Goal: Task Accomplishment & Management: Manage account settings

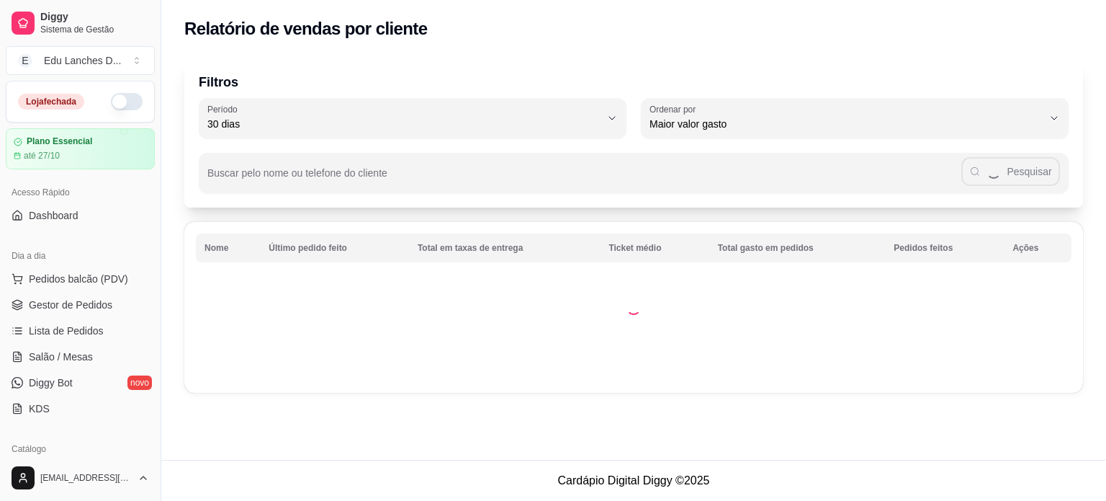
select select "30"
select select "HIGHEST_TOTAL_SPENT_WITH_ORDERS"
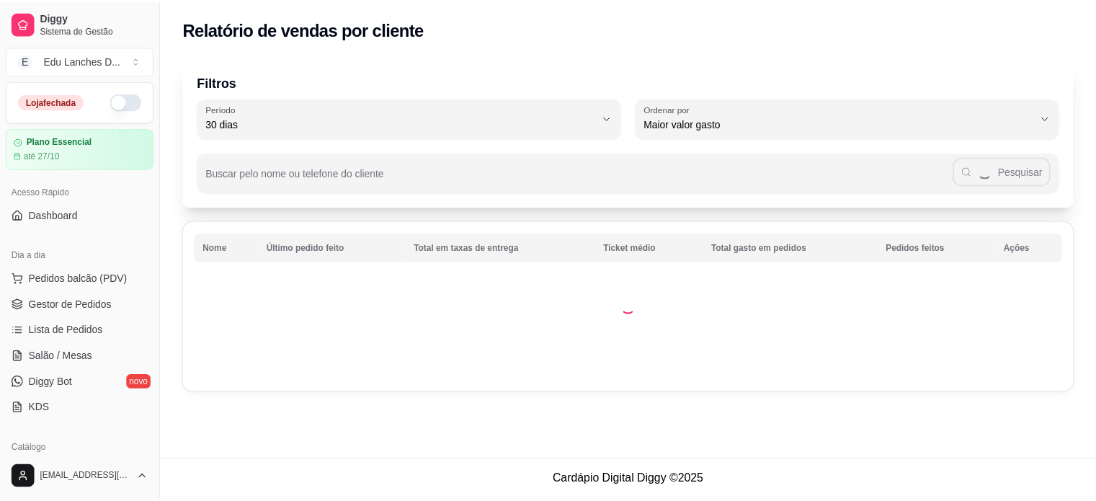
scroll to position [319, 0]
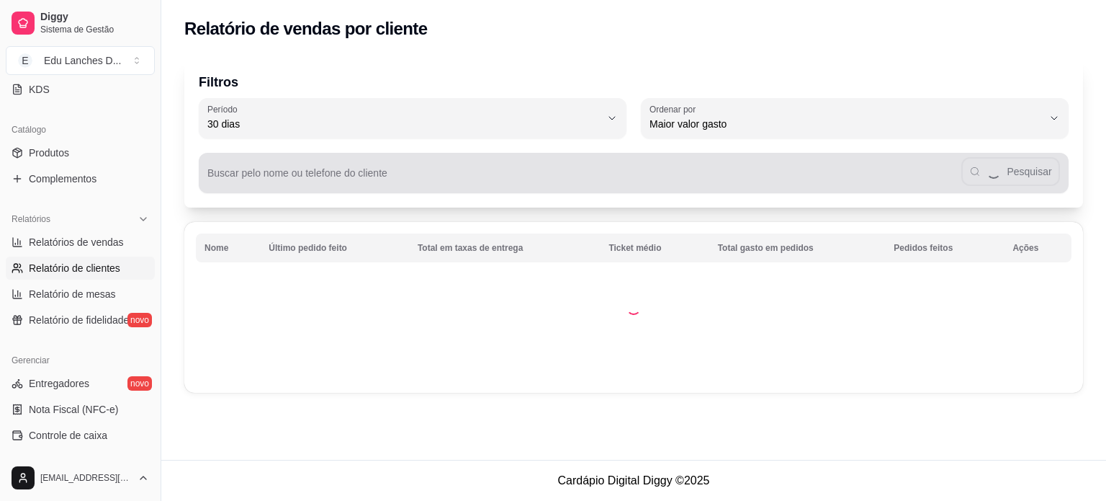
click at [315, 181] on input "Buscar pelo nome ou telefone do cliente" at bounding box center [584, 178] width 754 height 14
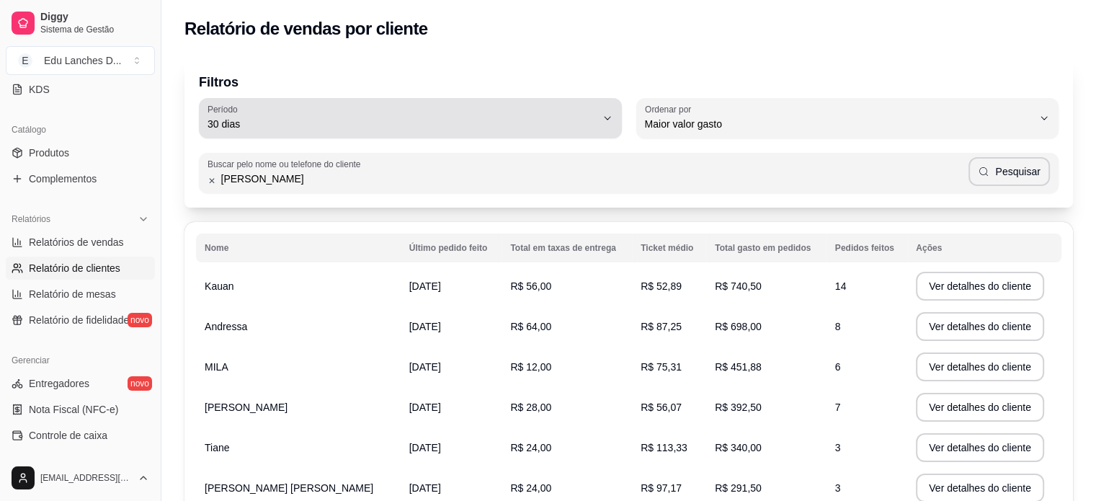
type input "[PERSON_NAME]"
click at [611, 117] on icon "button" at bounding box center [607, 118] width 12 height 12
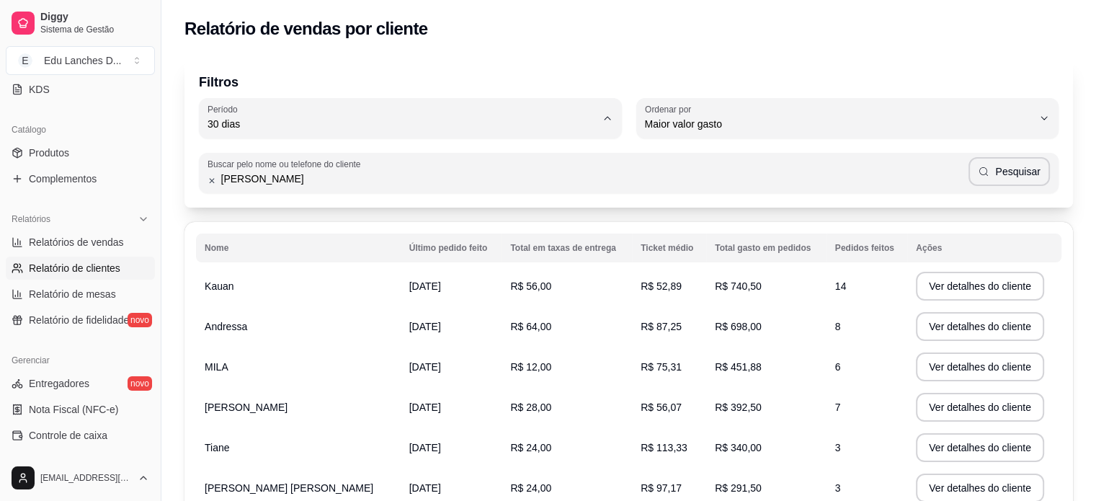
click at [305, 158] on span "Hoje" at bounding box center [403, 158] width 370 height 14
type input "0"
select select "0"
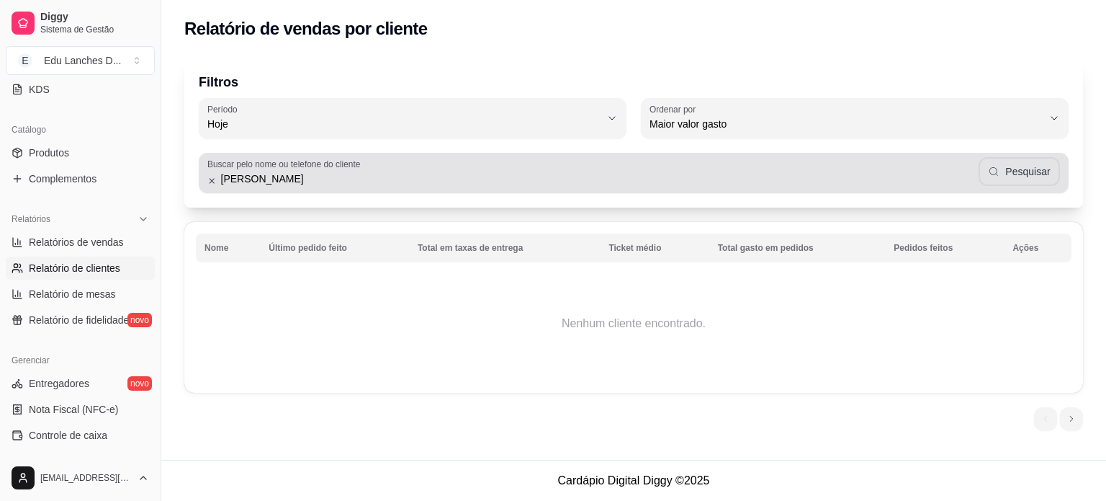
click at [1041, 171] on button "Pesquisar" at bounding box center [1019, 171] width 81 height 29
click at [210, 181] on icon at bounding box center [211, 181] width 9 height 10
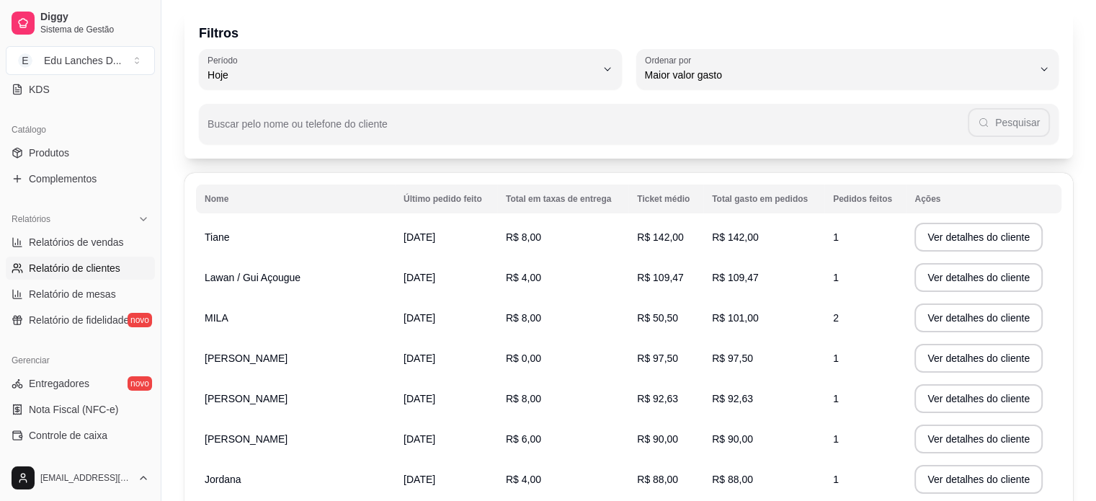
scroll to position [0, 0]
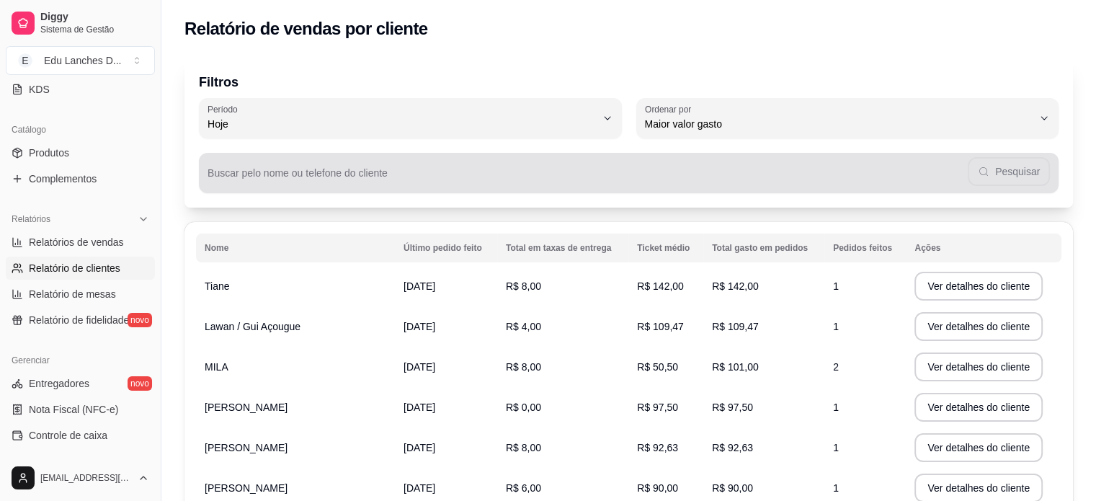
click at [328, 174] on input "Buscar pelo nome ou telefone do cliente" at bounding box center [587, 178] width 760 height 14
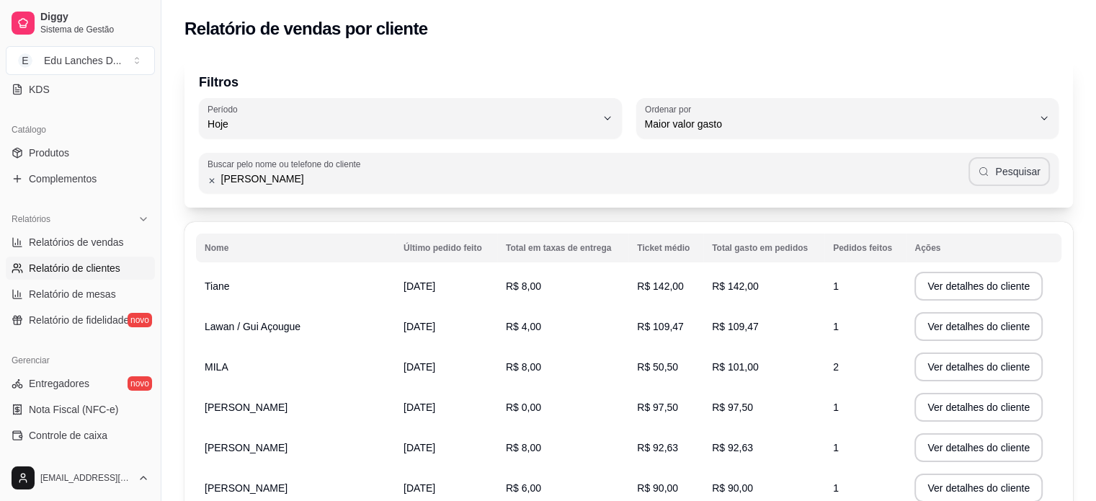
type input "[PERSON_NAME]"
click at [1008, 167] on button "Pesquisar" at bounding box center [1008, 171] width 81 height 29
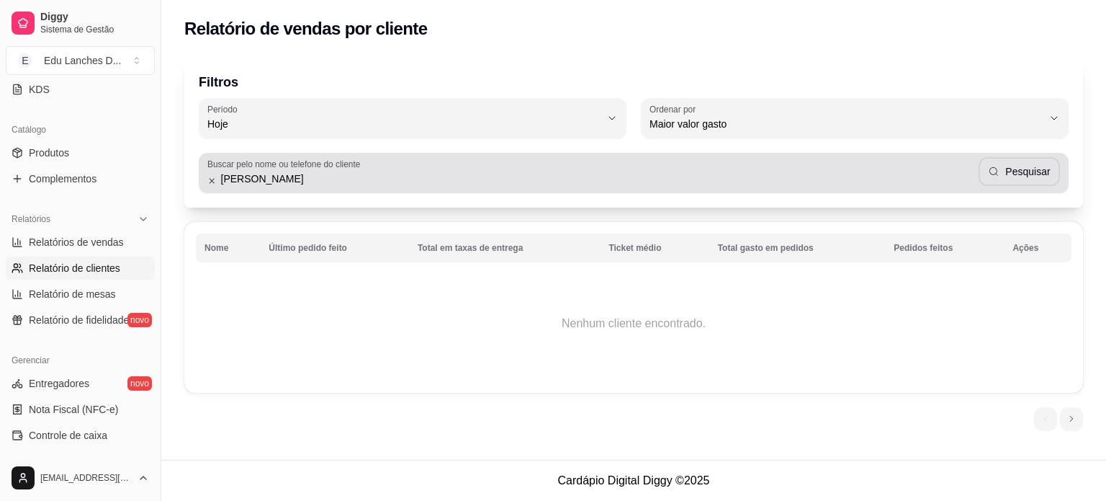
click at [210, 184] on icon at bounding box center [211, 181] width 9 height 10
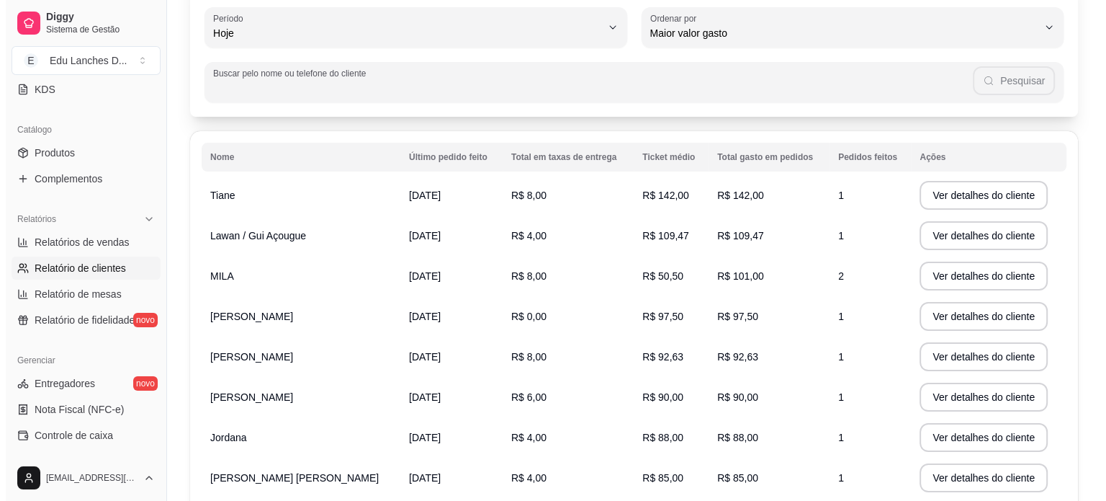
scroll to position [275, 0]
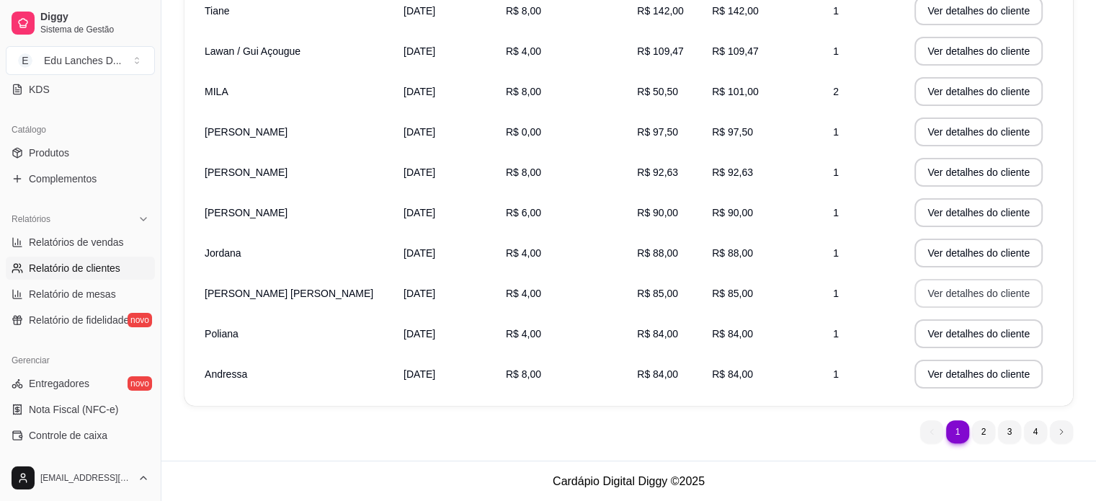
click at [936, 292] on button "Ver detalhes do cliente" at bounding box center [978, 293] width 128 height 29
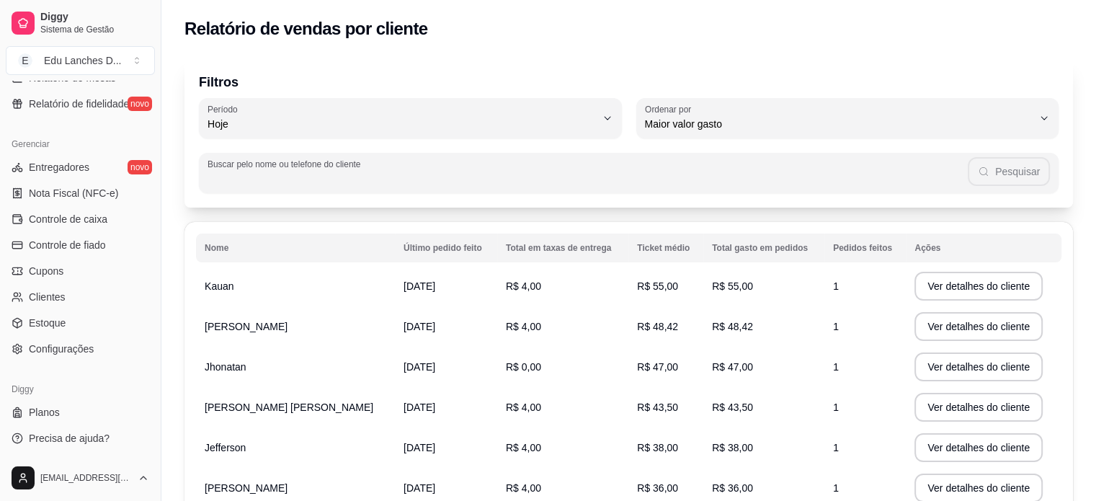
scroll to position [72, 0]
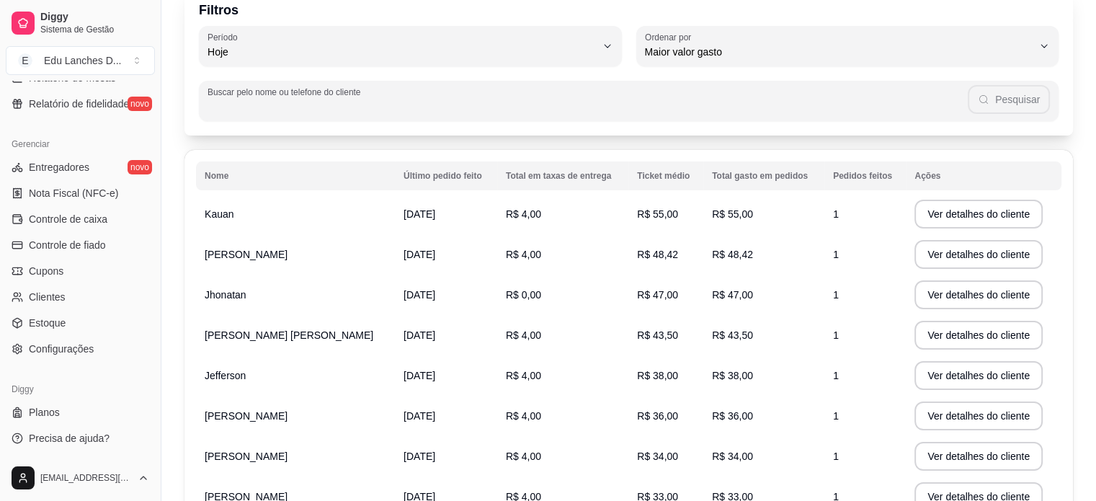
drag, startPoint x: 69, startPoint y: 300, endPoint x: 150, endPoint y: 274, distance: 85.0
click at [69, 300] on link "Clientes" at bounding box center [80, 296] width 149 height 23
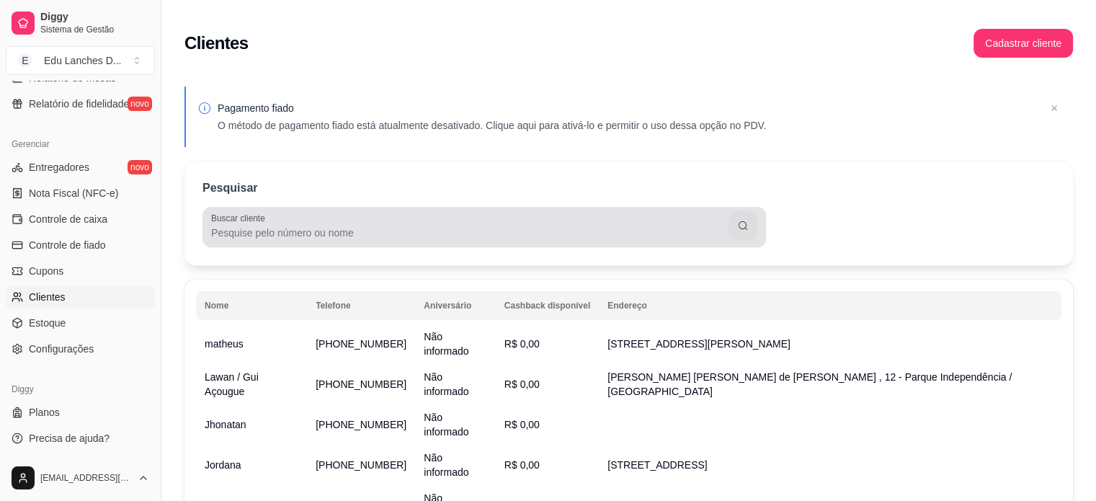
click at [277, 241] on div at bounding box center [484, 226] width 546 height 29
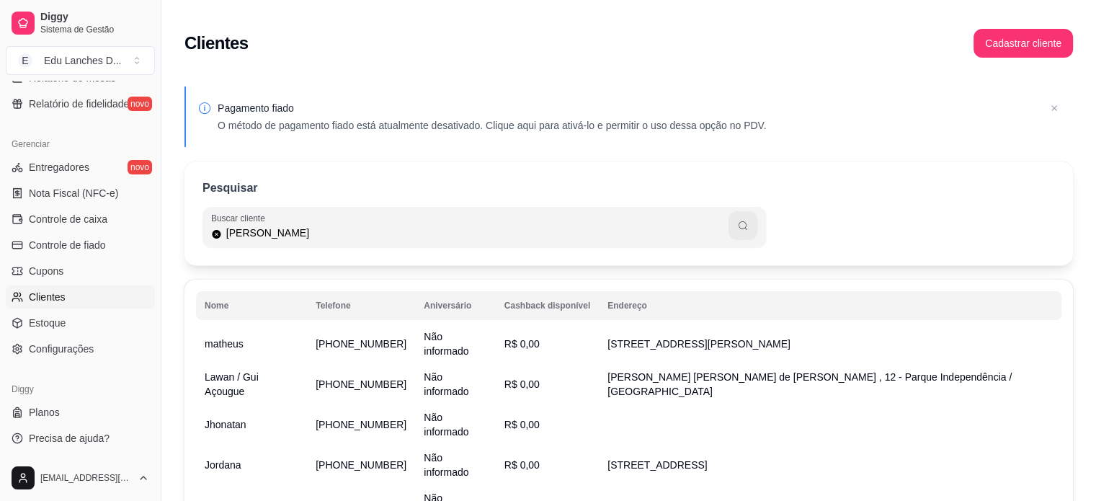
type input "[PERSON_NAME]"
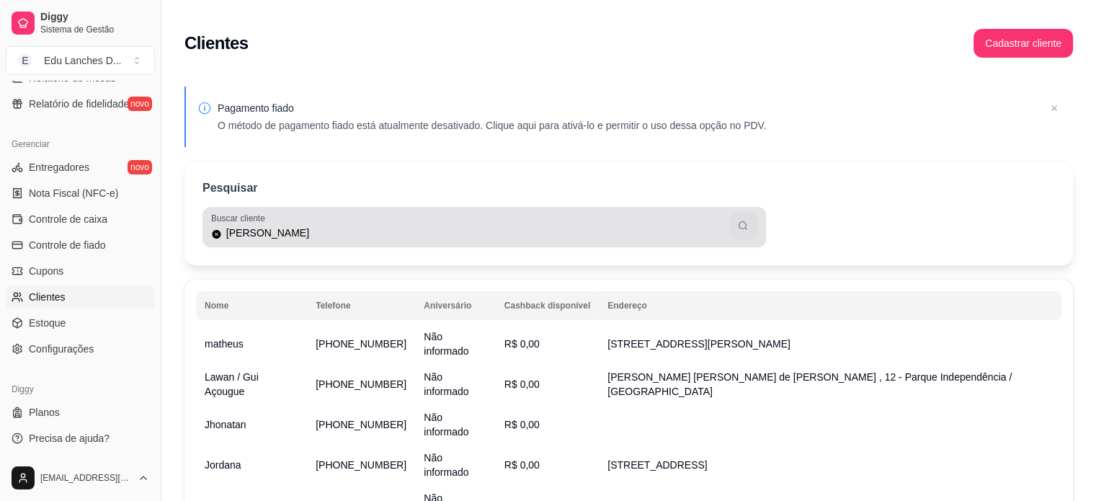
click at [740, 223] on icon "button" at bounding box center [743, 226] width 12 height 12
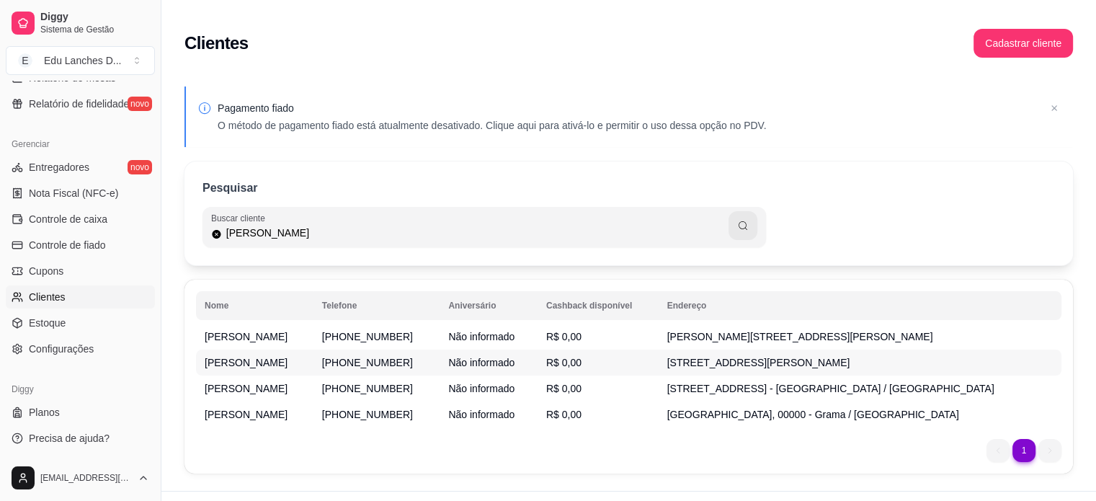
click at [756, 362] on span "[STREET_ADDRESS][PERSON_NAME]" at bounding box center [758, 363] width 183 height 12
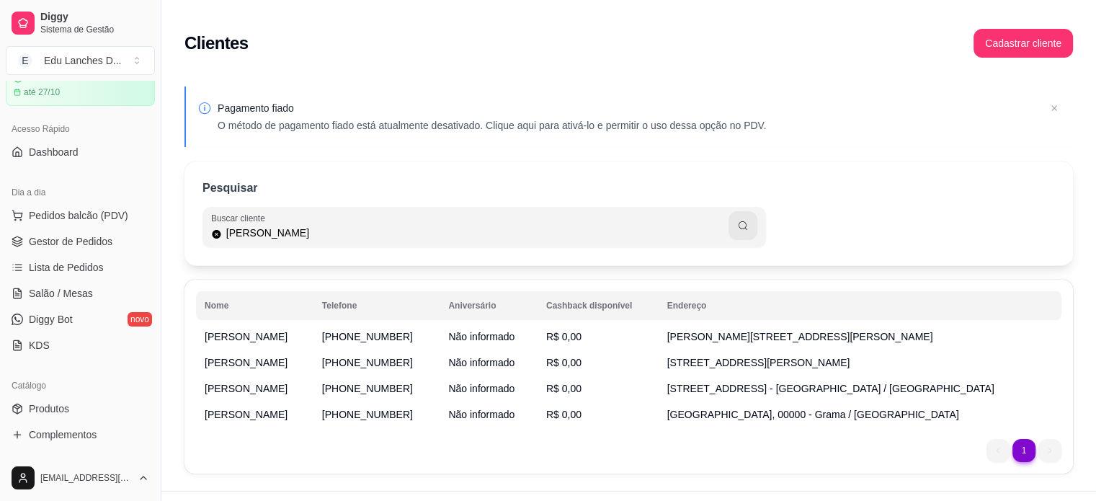
scroll to position [31, 0]
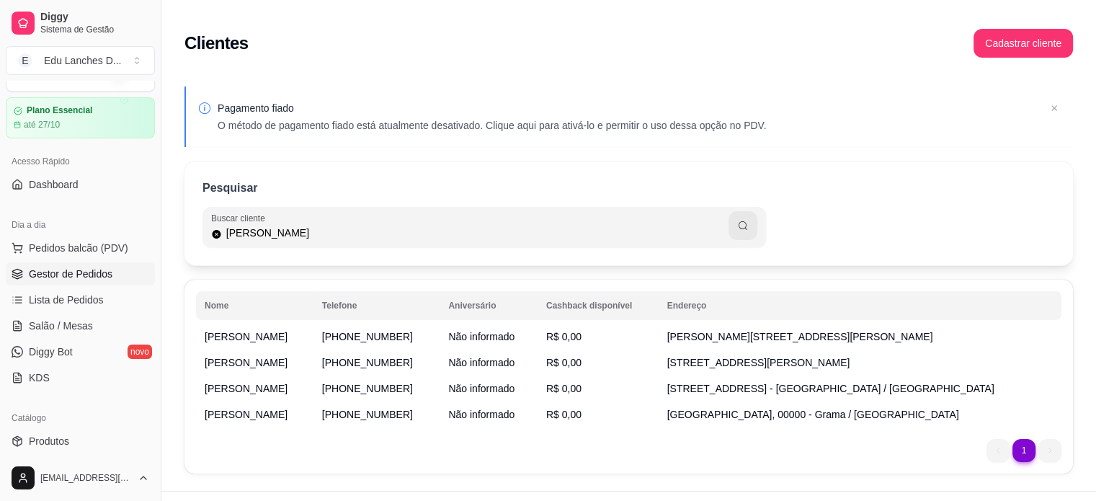
click at [81, 270] on span "Gestor de Pedidos" at bounding box center [71, 274] width 84 height 14
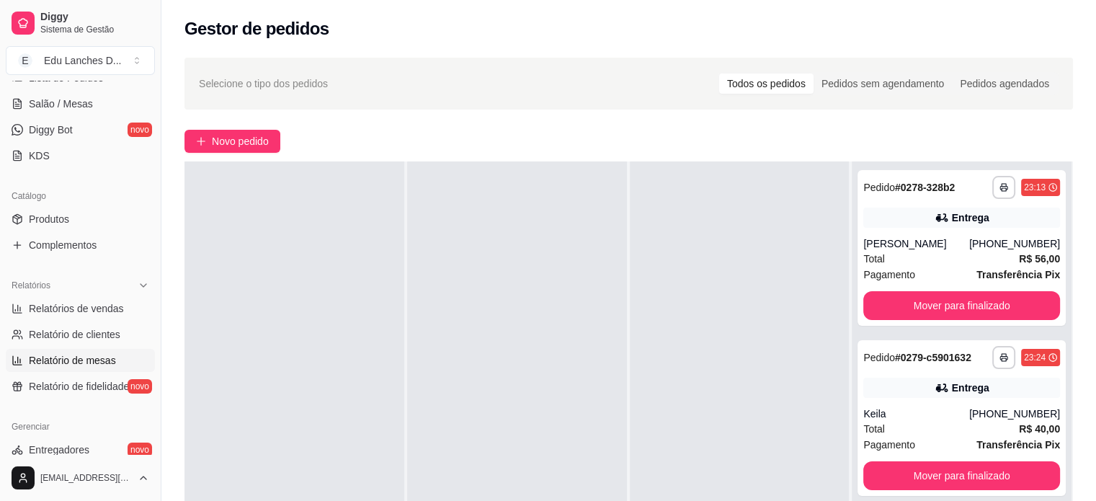
scroll to position [247, 0]
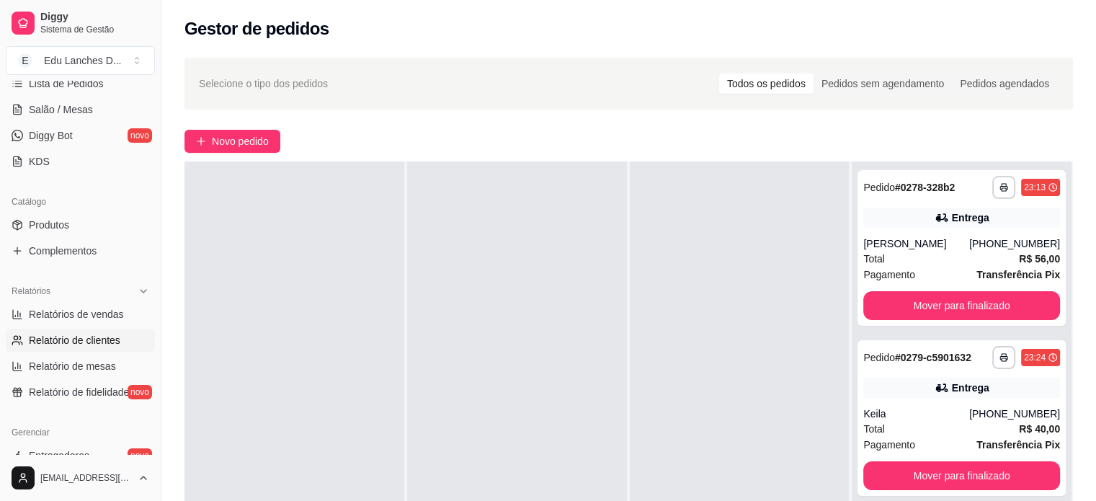
click at [109, 341] on span "Relatório de clientes" at bounding box center [74, 340] width 91 height 14
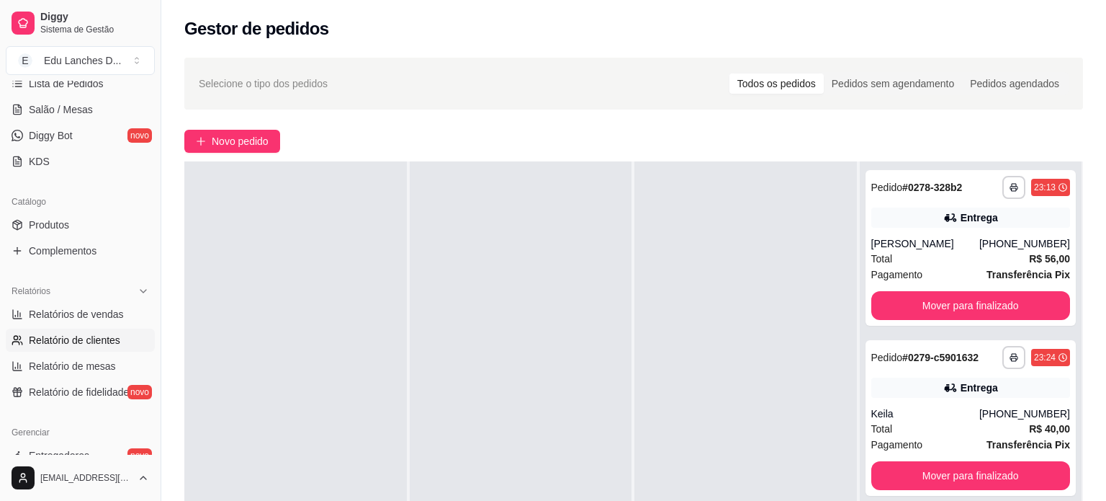
select select "30"
select select "HIGHEST_TOTAL_SPENT_WITH_ORDERS"
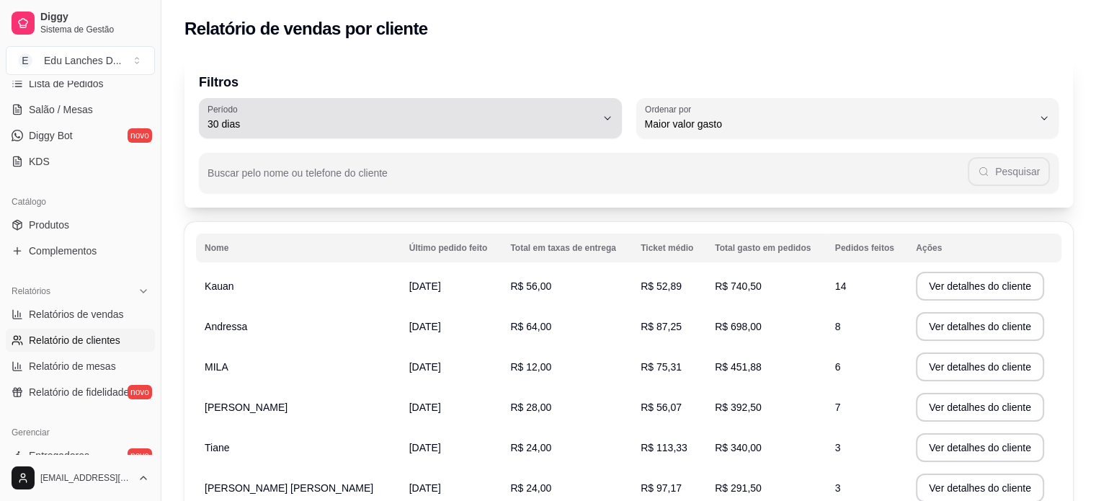
click at [594, 120] on span "30 dias" at bounding box center [401, 124] width 388 height 14
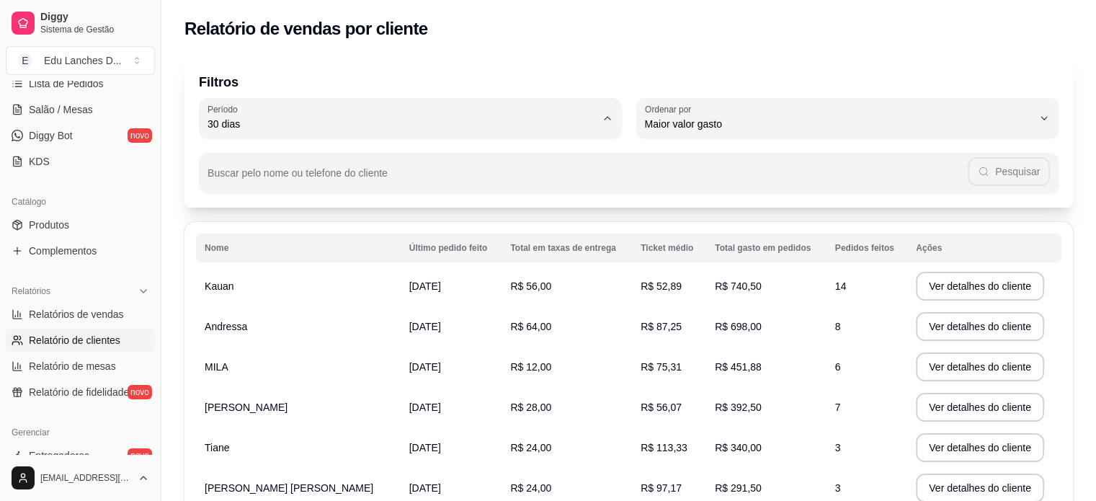
click at [338, 164] on span "Hoje" at bounding box center [403, 158] width 370 height 14
type input "0"
select select "0"
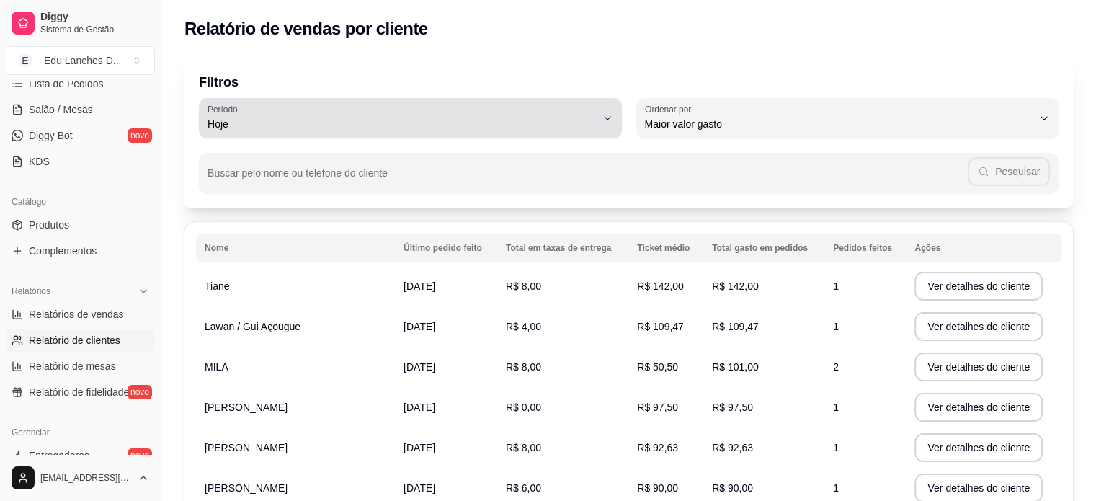
click at [356, 122] on span "Hoje" at bounding box center [401, 124] width 388 height 14
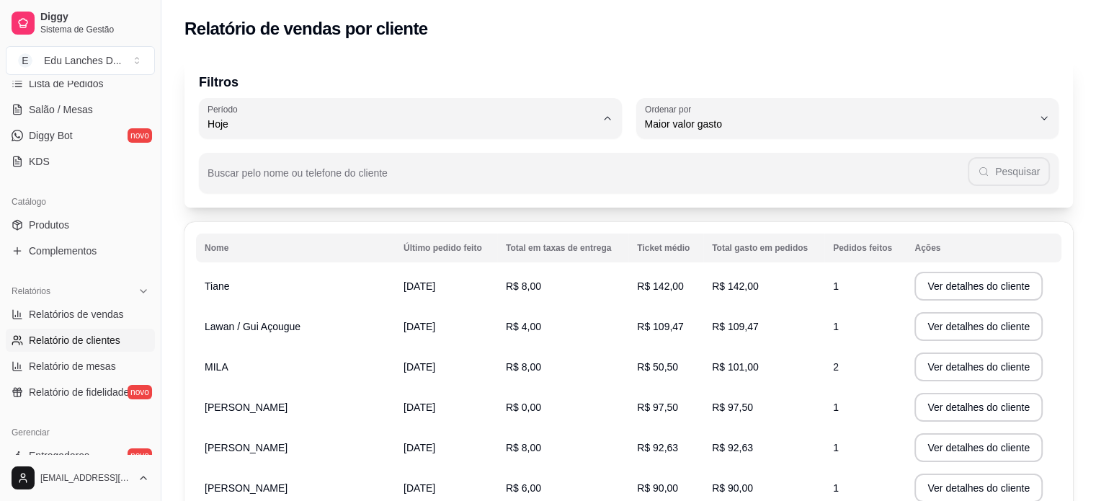
click at [378, 155] on span "Hoje" at bounding box center [403, 158] width 370 height 14
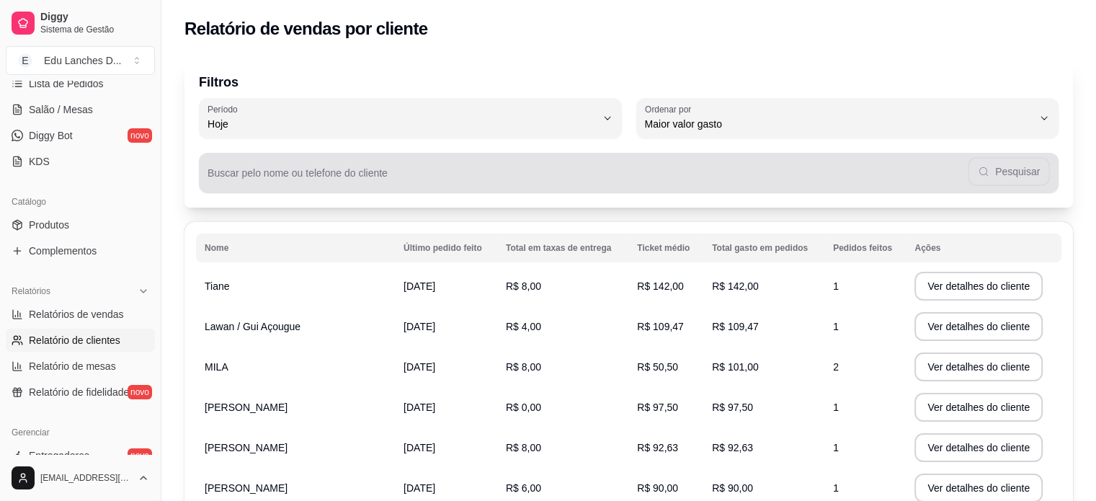
click at [368, 181] on input "Buscar pelo nome ou telefone do cliente" at bounding box center [587, 178] width 760 height 14
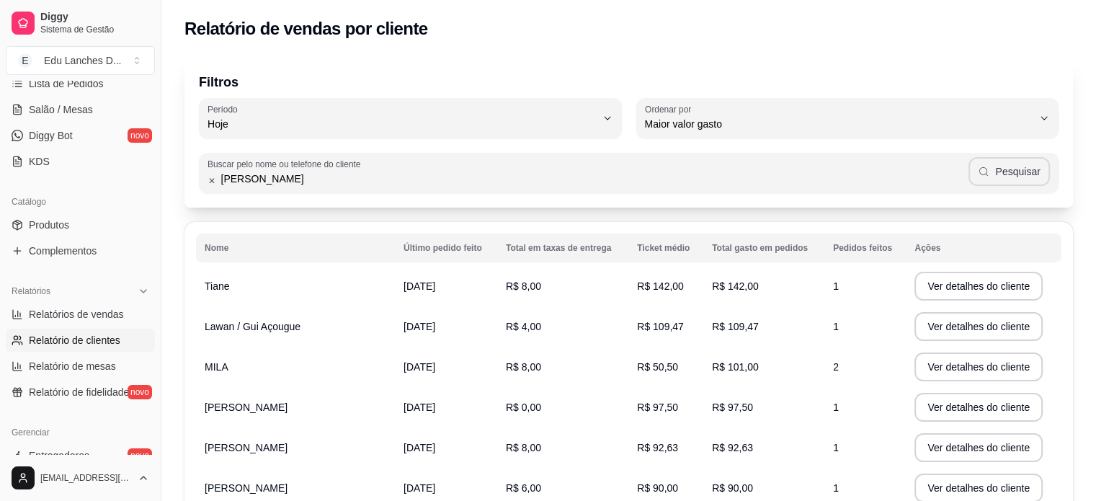
type input "[PERSON_NAME]"
click at [1008, 173] on button "Pesquisar" at bounding box center [1008, 171] width 81 height 29
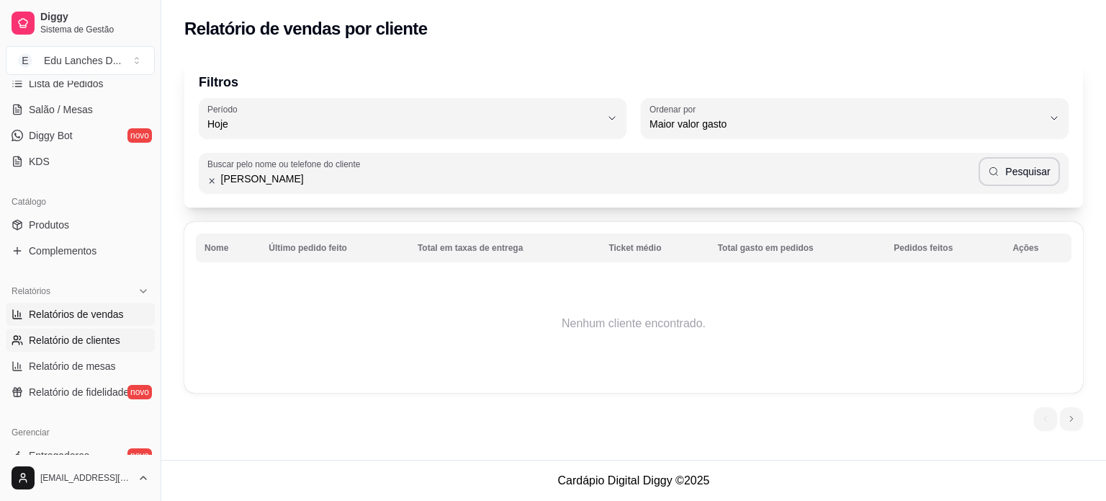
click at [119, 312] on span "Relatórios de vendas" at bounding box center [76, 314] width 95 height 14
select select "ALL"
select select "0"
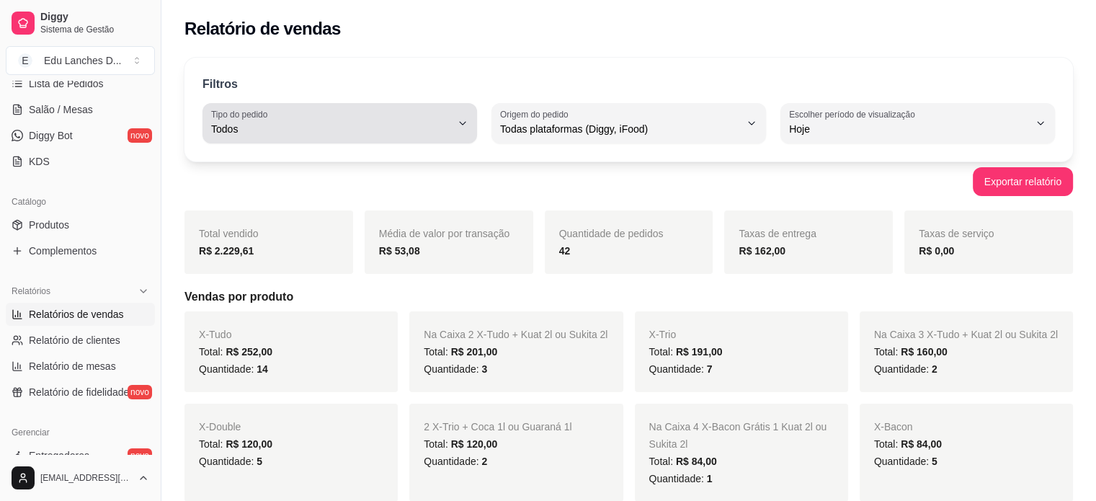
click at [462, 123] on icon "button" at bounding box center [463, 123] width 12 height 12
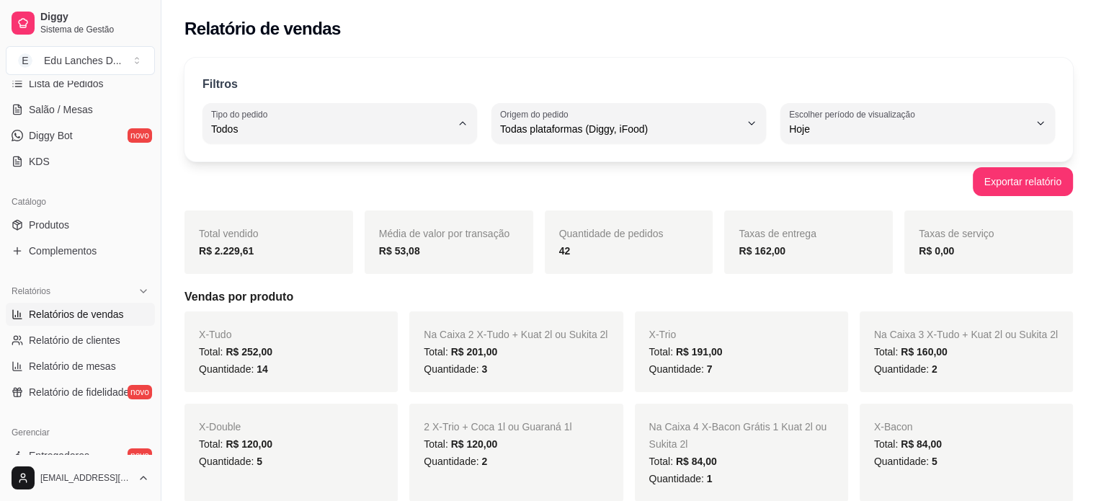
click at [279, 192] on span "Entrega" at bounding box center [333, 186] width 228 height 14
type input "DELIVERY"
select select "DELIVERY"
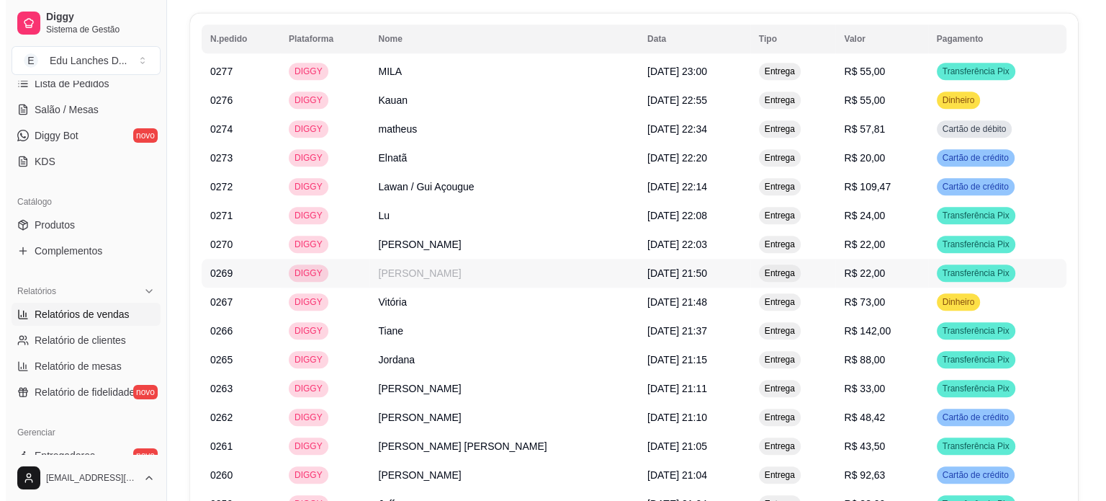
scroll to position [1546, 0]
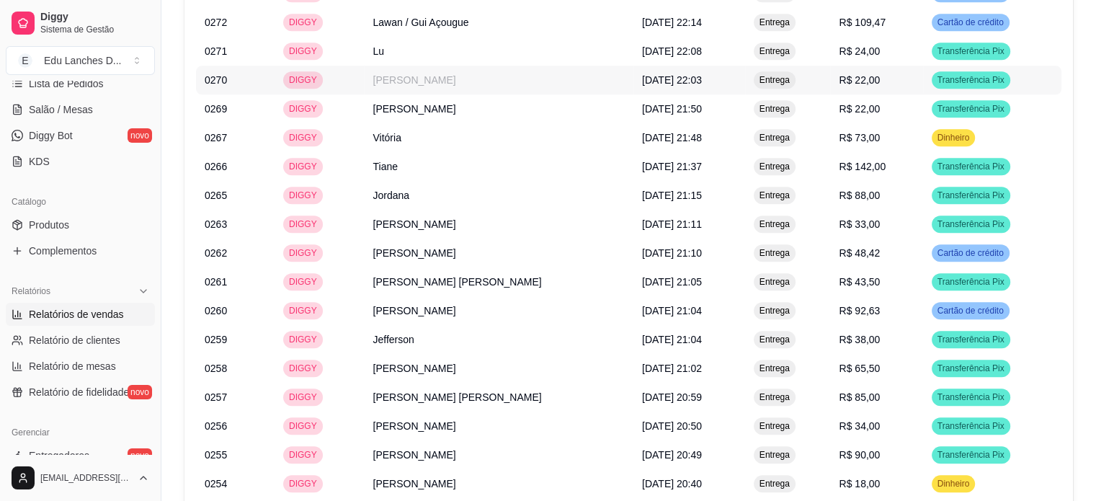
click at [441, 86] on td "[PERSON_NAME]" at bounding box center [498, 80] width 269 height 29
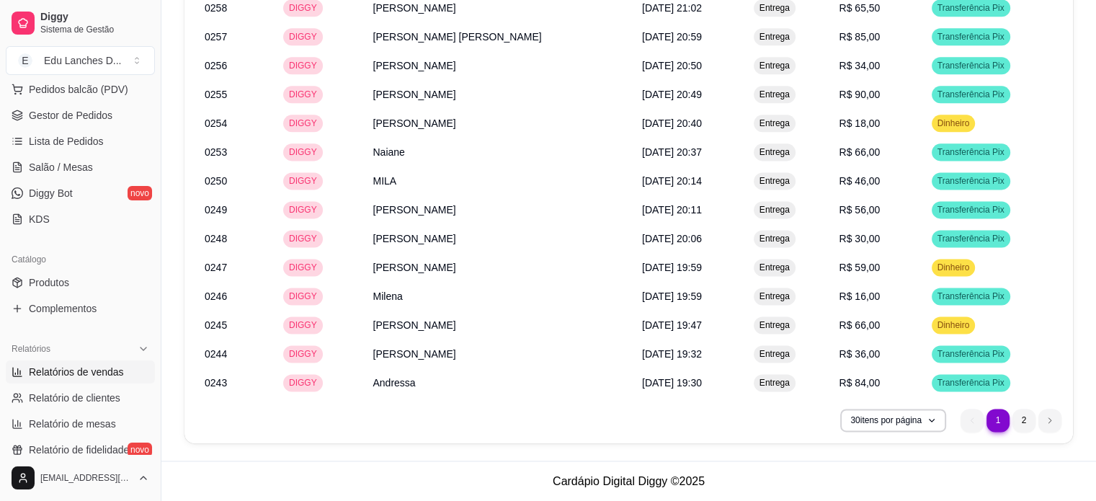
scroll to position [103, 0]
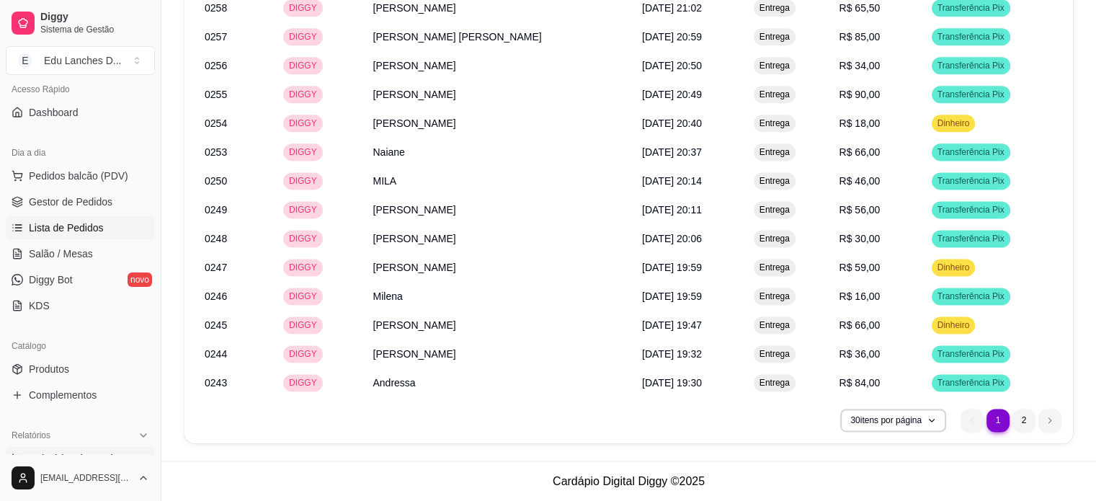
click at [89, 229] on span "Lista de Pedidos" at bounding box center [66, 227] width 75 height 14
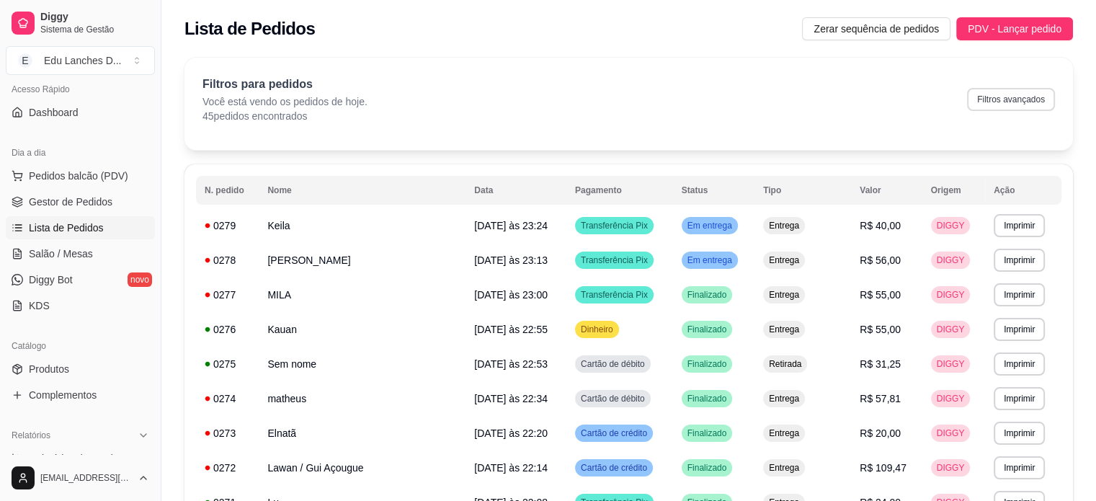
click at [1031, 96] on button "Filtros avançados" at bounding box center [1011, 99] width 88 height 23
select select "0"
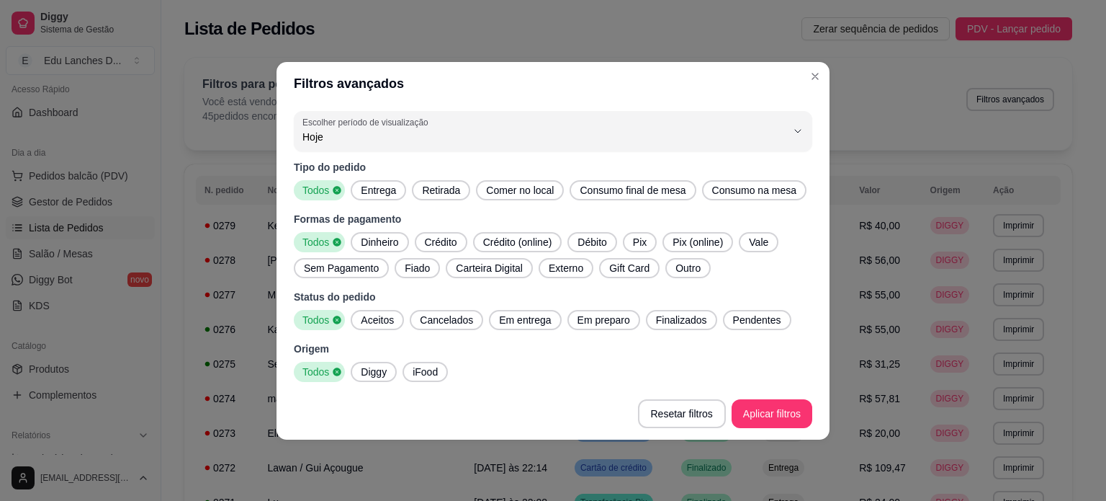
click at [379, 190] on span "Entrega" at bounding box center [378, 190] width 47 height 14
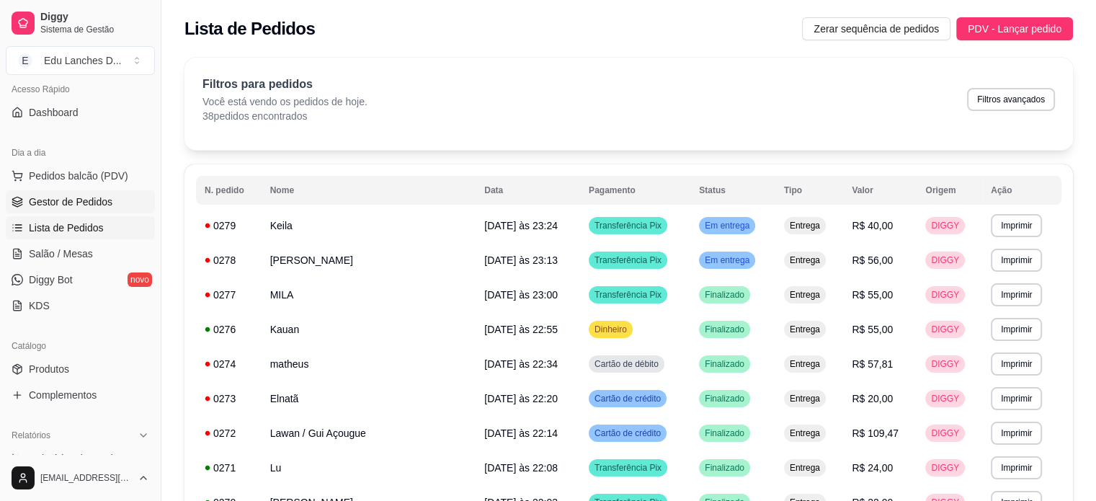
click at [94, 204] on span "Gestor de Pedidos" at bounding box center [71, 201] width 84 height 14
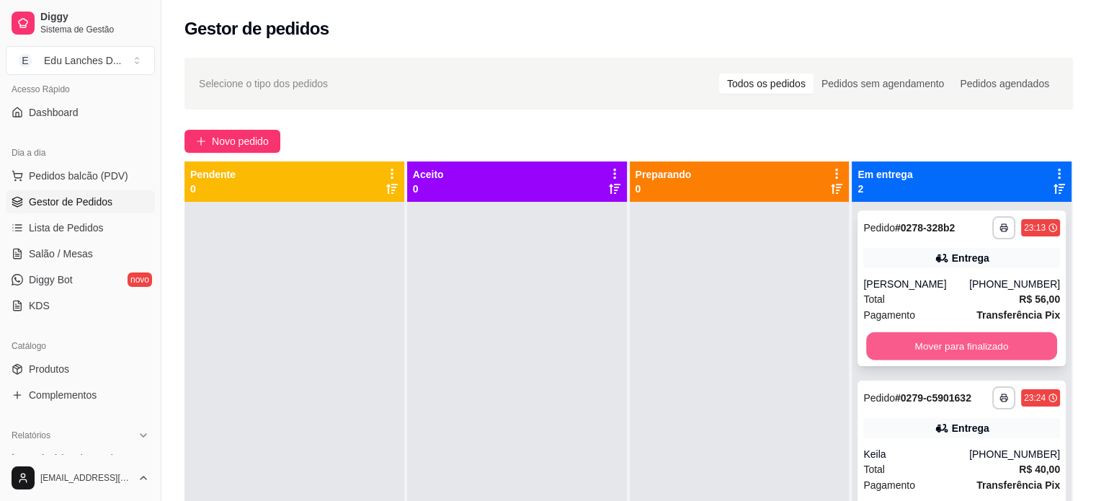
click at [951, 348] on button "Mover para finalizado" at bounding box center [961, 346] width 191 height 28
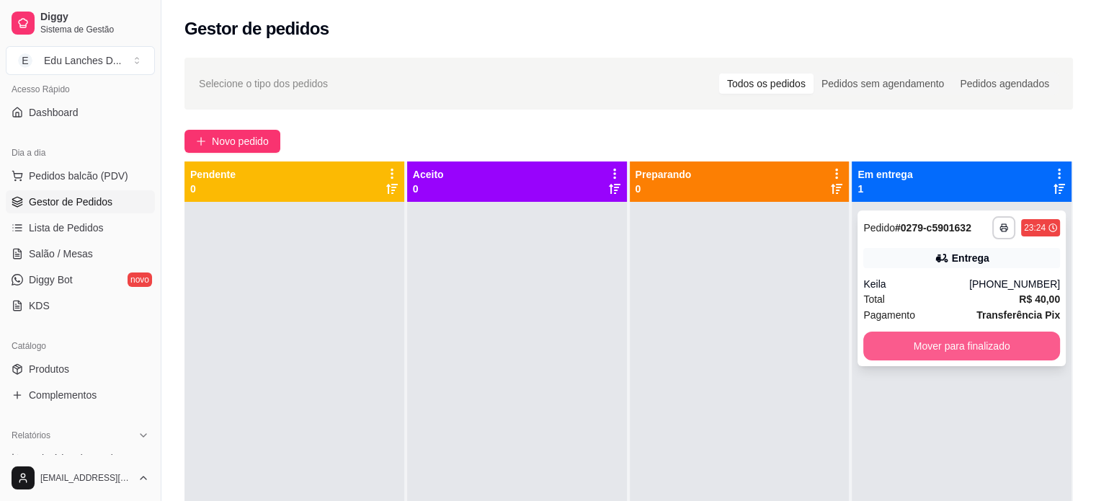
click at [942, 348] on button "Mover para finalizado" at bounding box center [961, 345] width 197 height 29
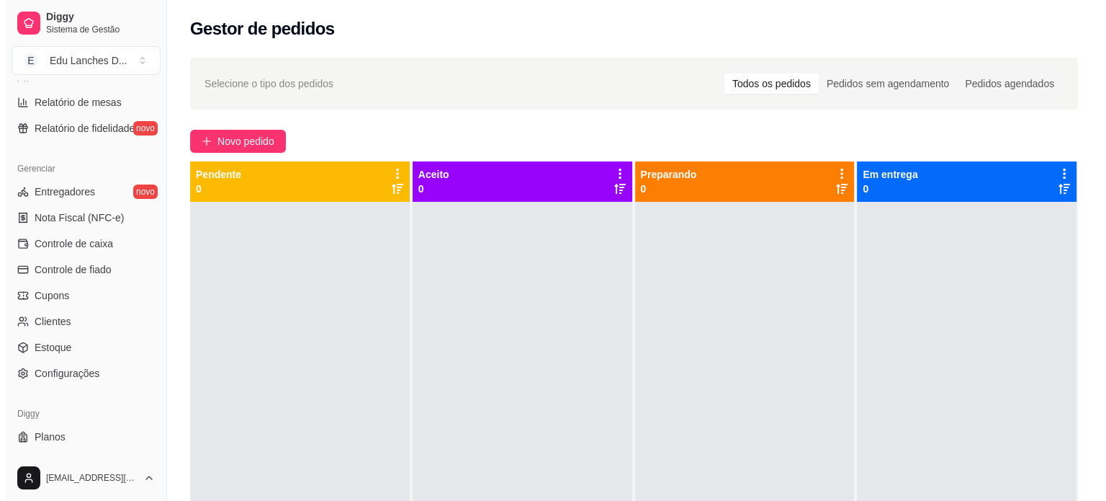
scroll to position [535, 0]
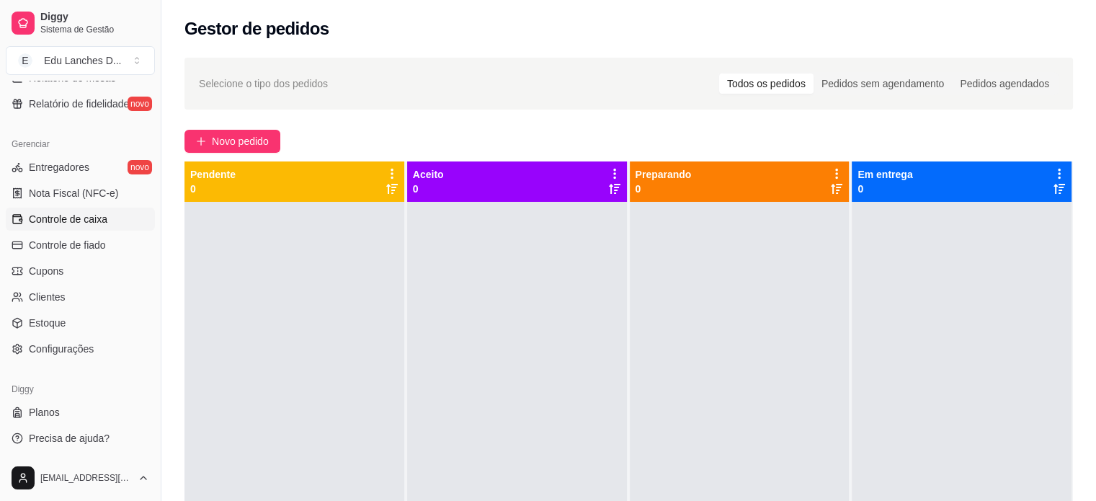
click at [102, 215] on span "Controle de caixa" at bounding box center [68, 219] width 79 height 14
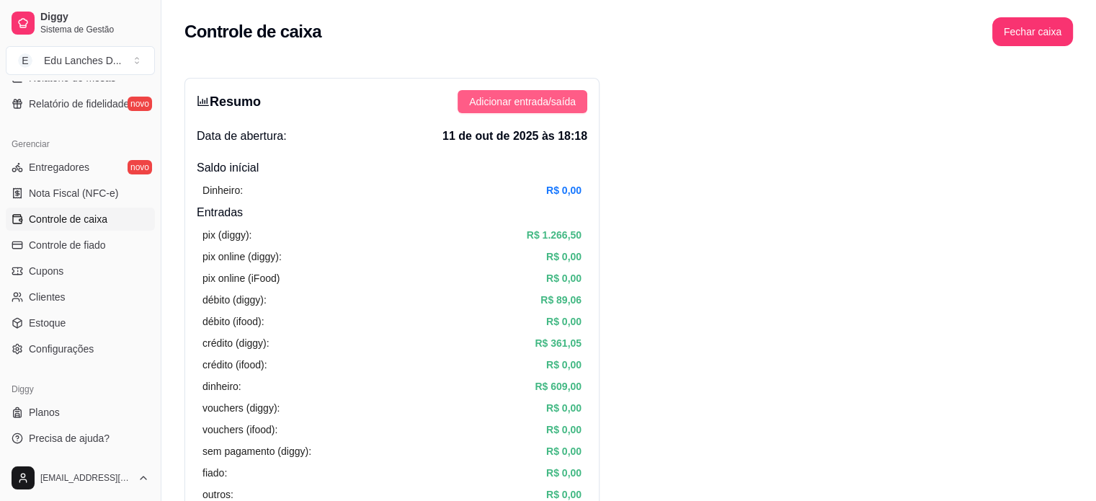
click at [528, 103] on span "Adicionar entrada/saída" at bounding box center [522, 102] width 107 height 16
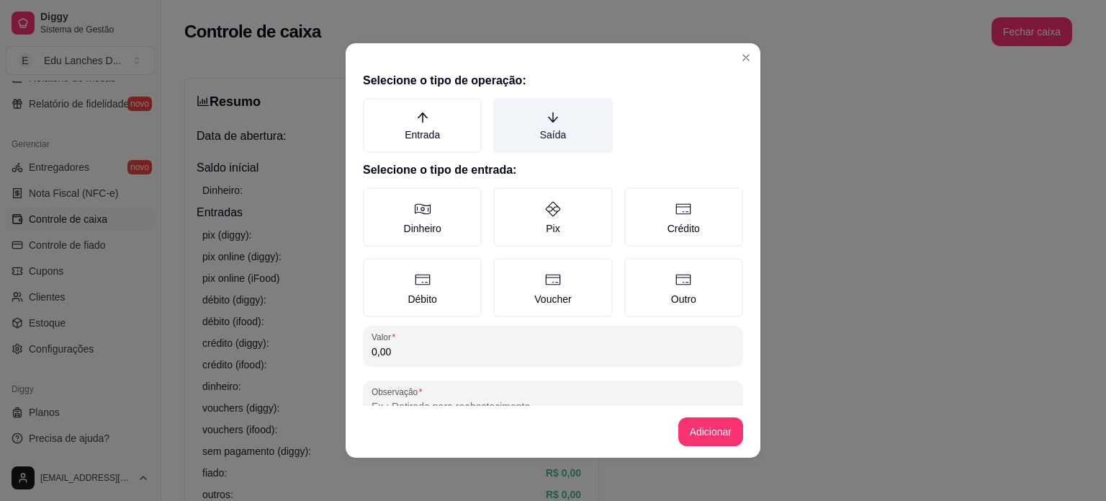
click at [534, 124] on label "Saída" at bounding box center [552, 125] width 119 height 55
click at [504, 109] on button "Saída" at bounding box center [499, 103] width 12 height 12
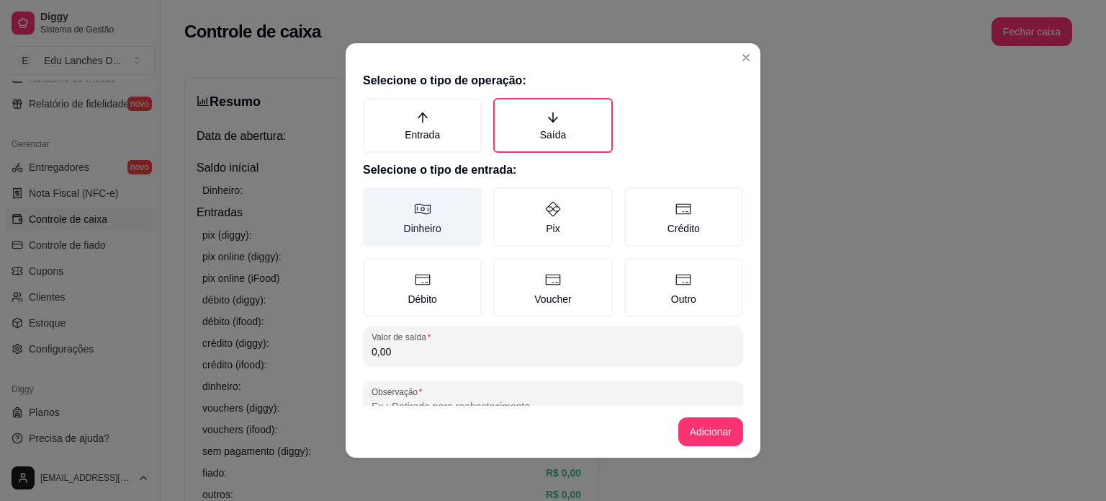
click at [415, 212] on icon at bounding box center [422, 208] width 17 height 17
click at [374, 198] on button "Dinheiro" at bounding box center [368, 193] width 12 height 12
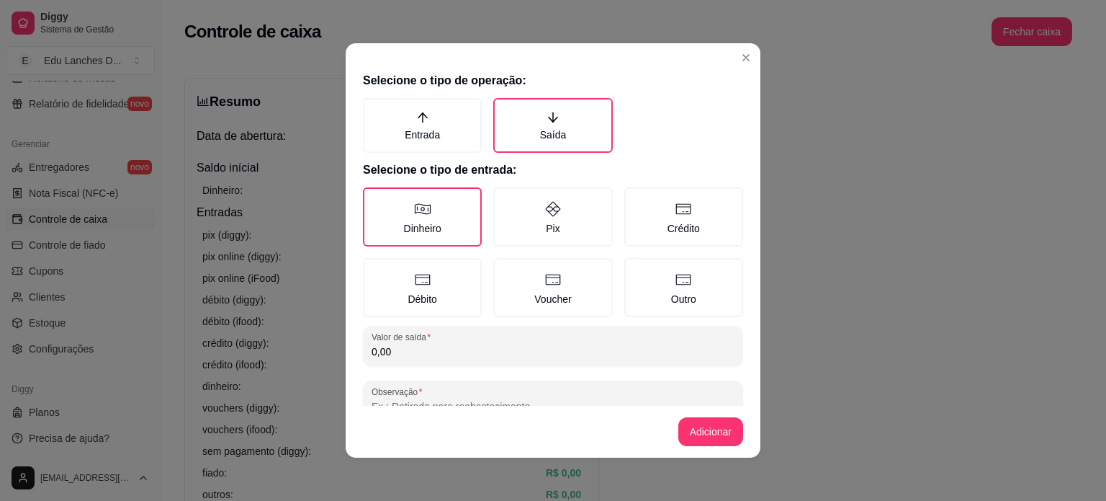
click at [423, 349] on input "0,00" at bounding box center [553, 351] width 363 height 14
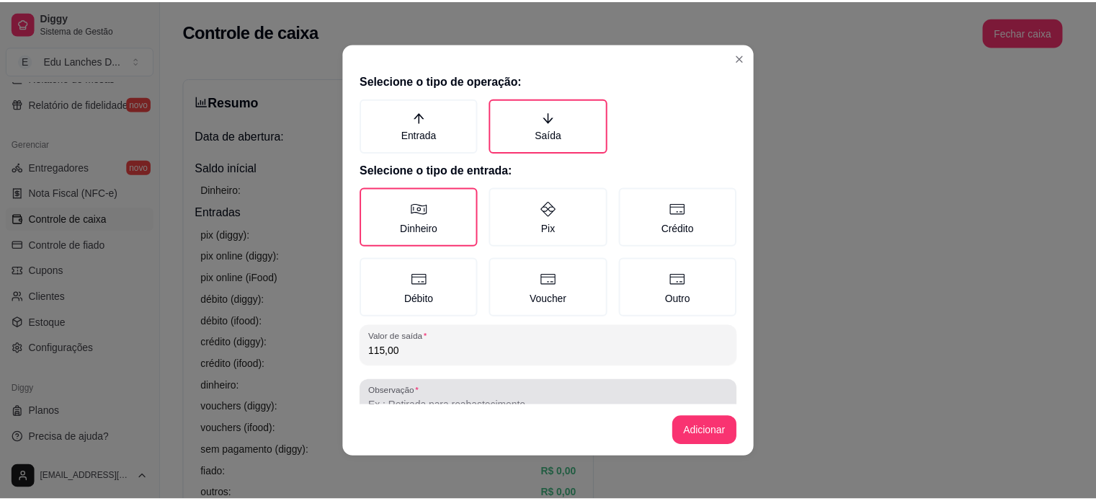
scroll to position [36, 0]
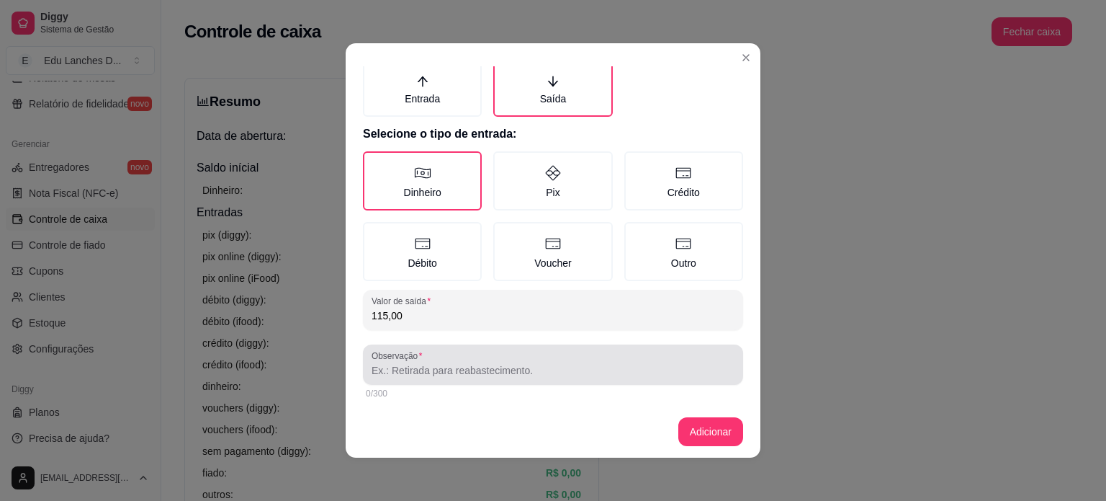
type input "115,00"
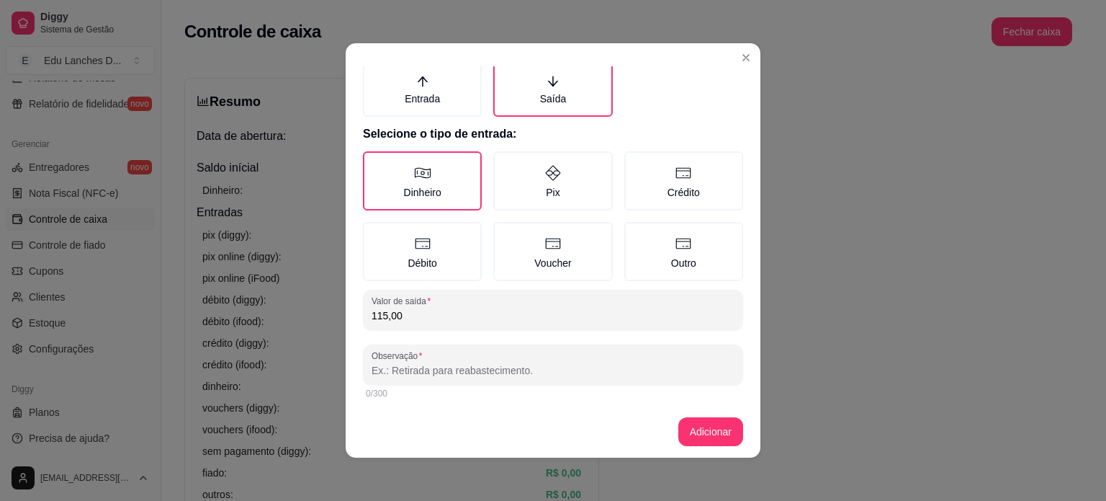
click at [425, 372] on input "Observação" at bounding box center [553, 370] width 363 height 14
type input "DIARIA + TAXA MATHEUS"
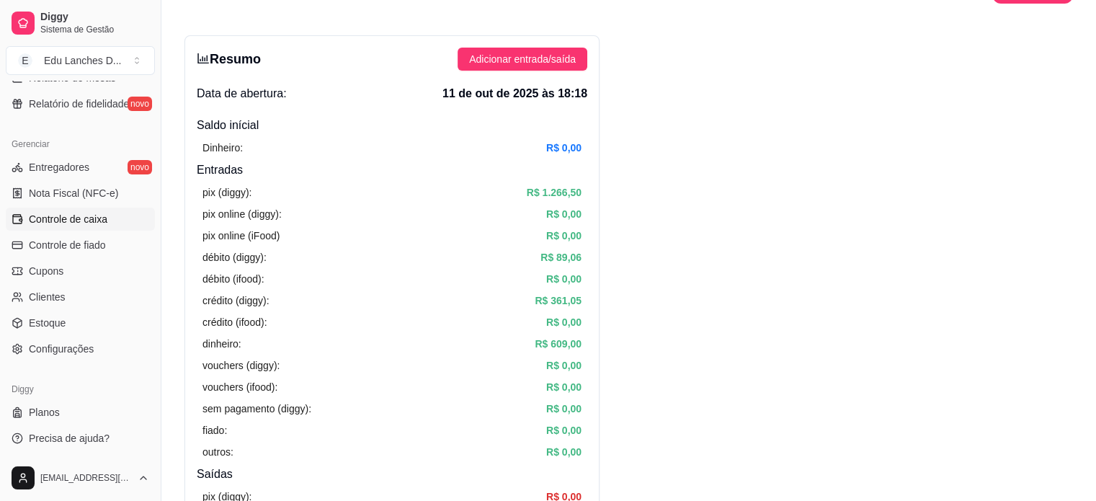
scroll to position [0, 0]
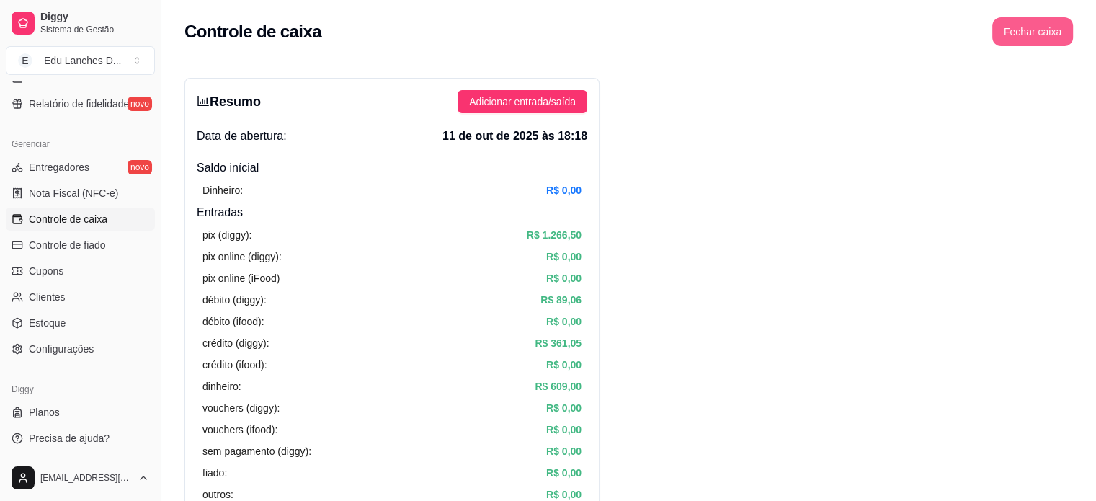
click at [1011, 30] on button "Fechar caixa" at bounding box center [1032, 31] width 81 height 29
